Goal: Register for event/course

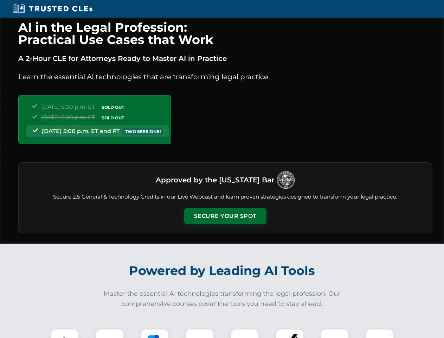
click at [225, 216] on button "Secure Your Spot" at bounding box center [225, 216] width 82 height 16
click at [65, 333] on img at bounding box center [65, 342] width 20 height 20
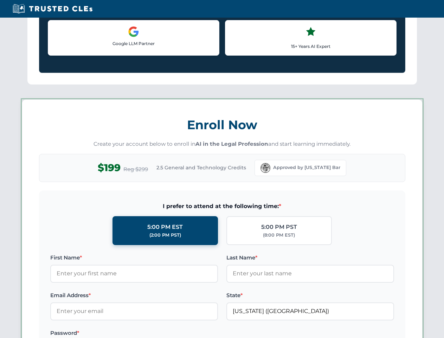
click at [155, 333] on label "Password *" at bounding box center [134, 333] width 168 height 8
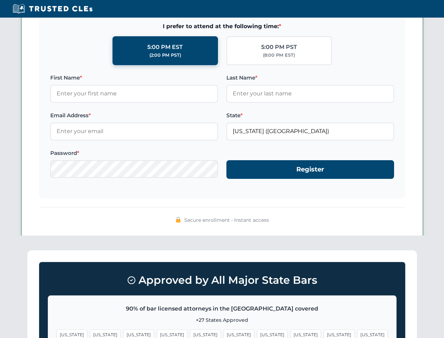
click at [324, 333] on span "[US_STATE]" at bounding box center [339, 334] width 31 height 10
